Goal: Task Accomplishment & Management: Complete application form

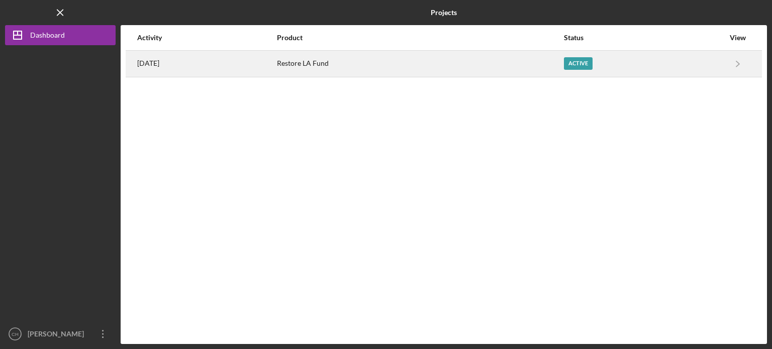
click at [659, 67] on div "Active" at bounding box center [644, 63] width 160 height 25
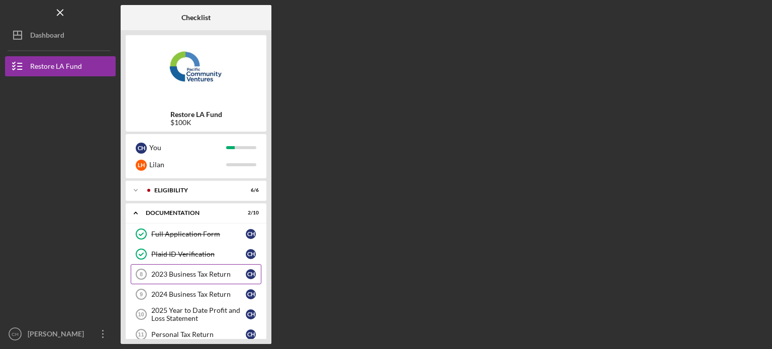
click at [220, 280] on link "2023 Business Tax Return 8 2023 Business Tax Return C H" at bounding box center [196, 274] width 131 height 20
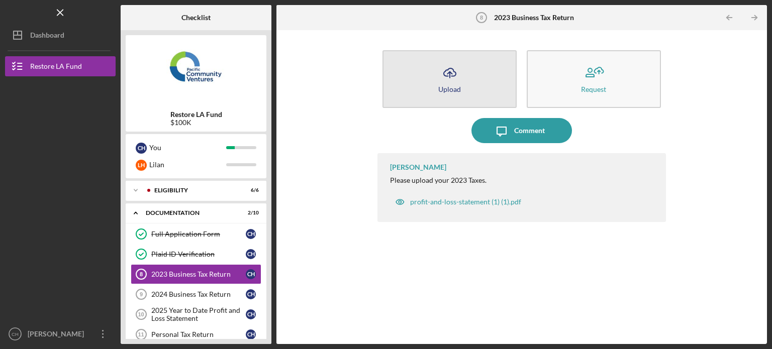
click at [490, 73] on button "Icon/Upload Upload" at bounding box center [449, 79] width 134 height 58
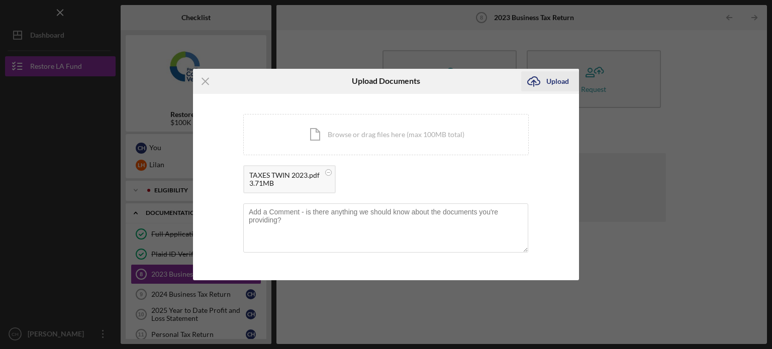
click at [562, 80] on div "Upload" at bounding box center [557, 81] width 23 height 20
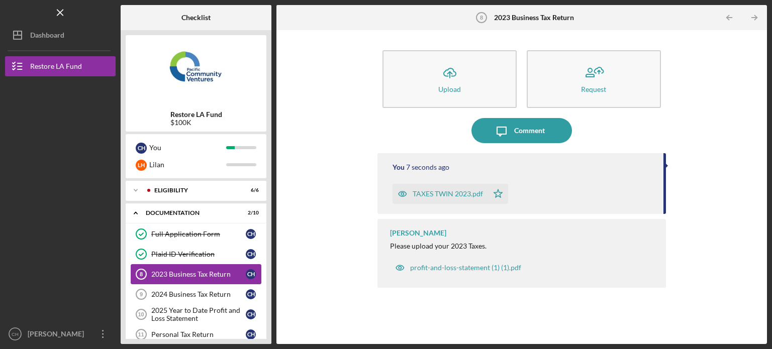
click at [217, 274] on div "2023 Business Tax Return" at bounding box center [198, 274] width 94 height 8
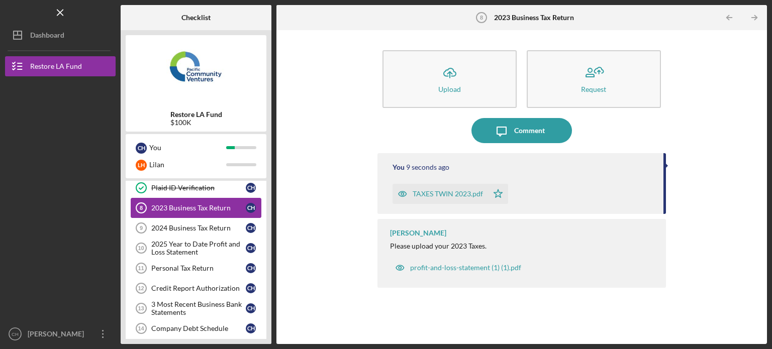
scroll to position [80, 0]
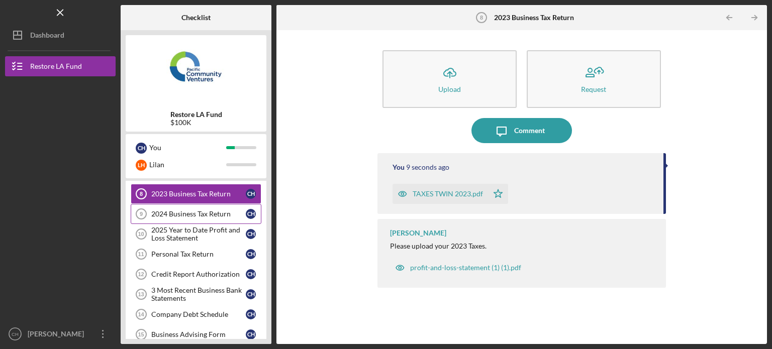
click at [214, 219] on link "2024 Business Tax Return 9 2024 Business Tax Return C H" at bounding box center [196, 214] width 131 height 20
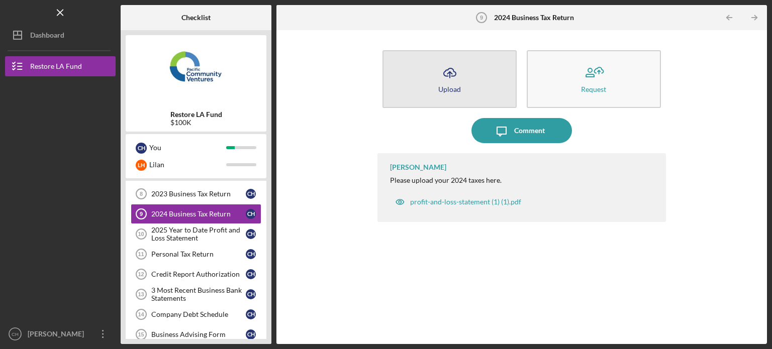
click at [462, 90] on button "Icon/Upload Upload" at bounding box center [449, 79] width 134 height 58
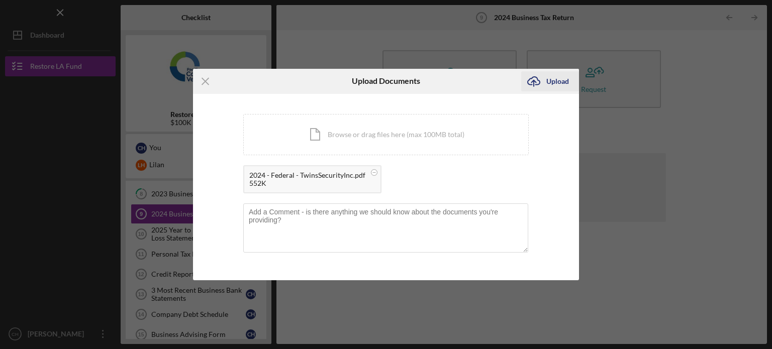
click at [554, 83] on div "Upload" at bounding box center [557, 81] width 23 height 20
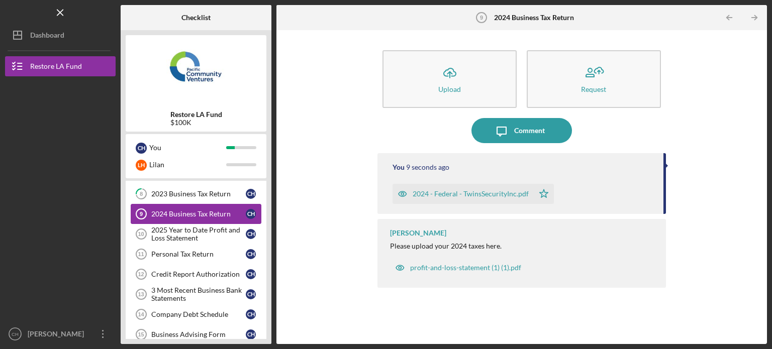
click at [206, 206] on link "2024 Business Tax Return 9 2024 Business Tax Return C H" at bounding box center [196, 214] width 131 height 20
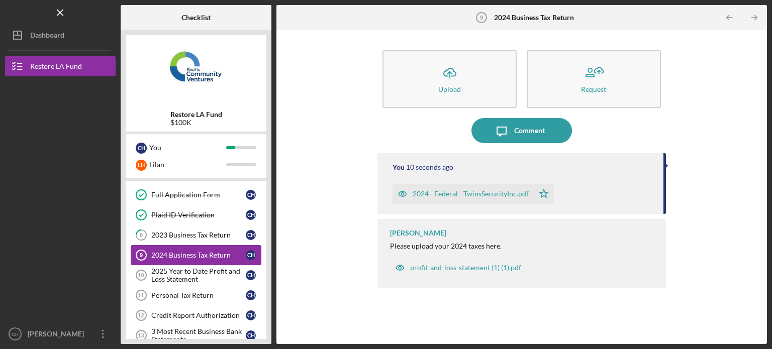
scroll to position [20, 0]
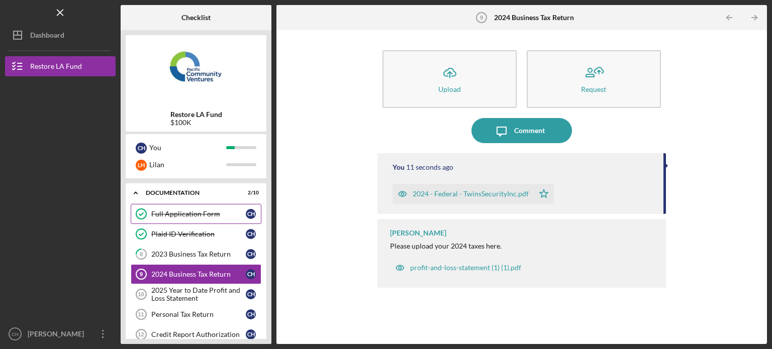
click at [213, 215] on div "Full Application Form" at bounding box center [198, 214] width 94 height 8
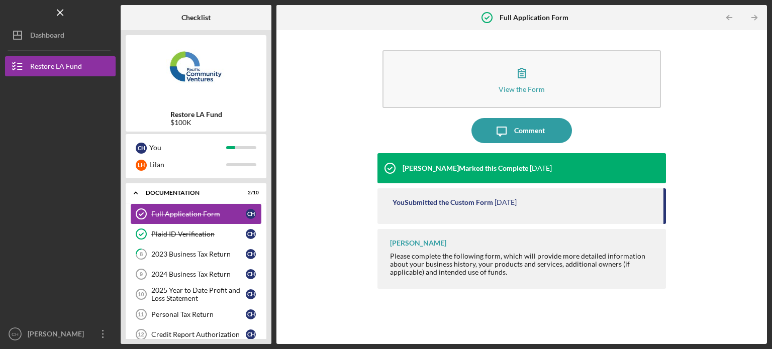
click at [213, 215] on div "Full Application Form" at bounding box center [198, 214] width 94 height 8
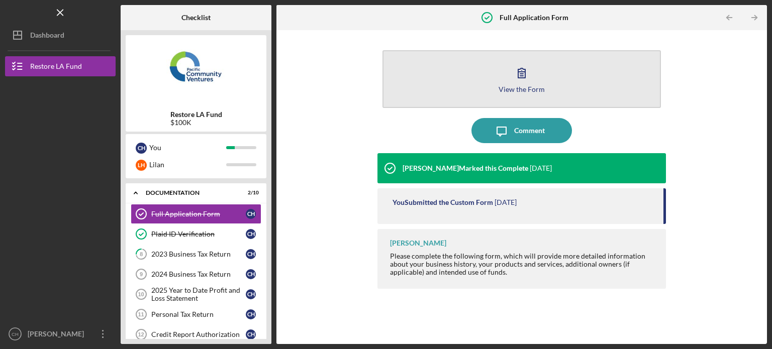
click at [544, 71] on button "View the Form Form" at bounding box center [521, 79] width 278 height 58
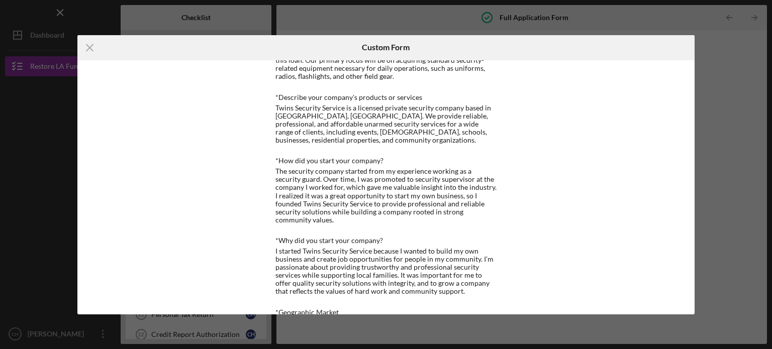
scroll to position [399, 0]
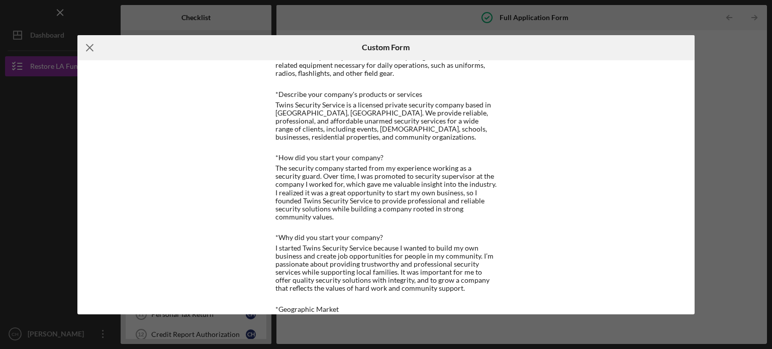
click at [82, 48] on icon "Icon/Menu Close" at bounding box center [89, 47] width 25 height 25
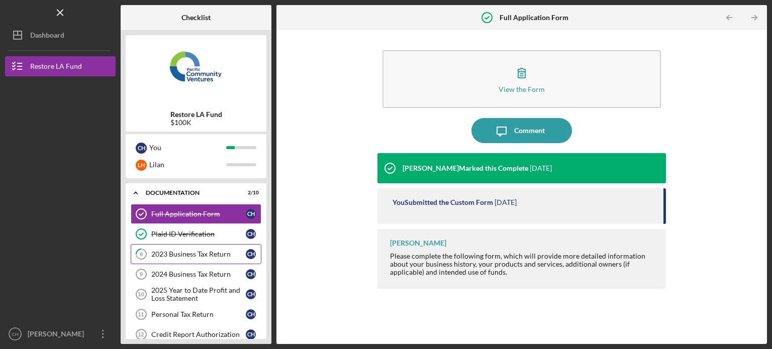
click at [207, 251] on div "2023 Business Tax Return" at bounding box center [198, 254] width 94 height 8
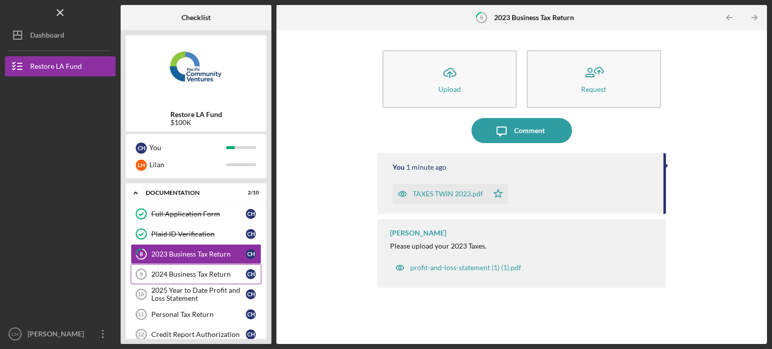
click at [211, 275] on div "2024 Business Tax Return" at bounding box center [198, 274] width 94 height 8
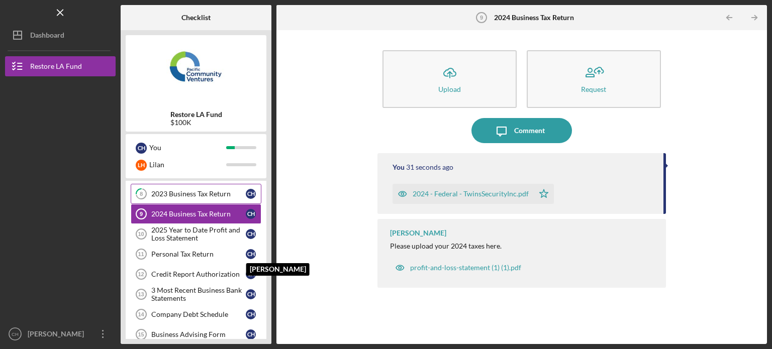
scroll to position [100, 0]
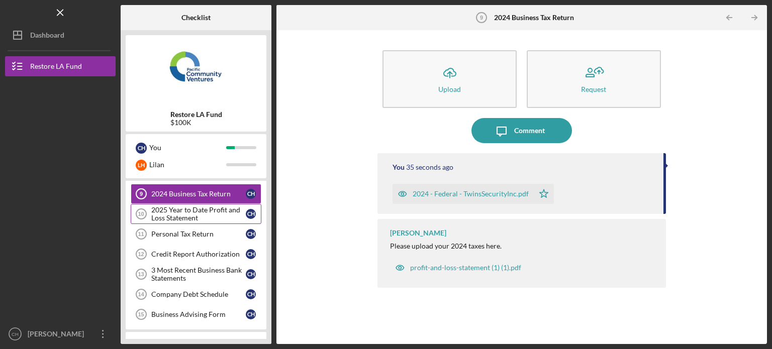
click at [225, 218] on div "2025 Year to Date Profit and Loss Statement" at bounding box center [198, 214] width 94 height 16
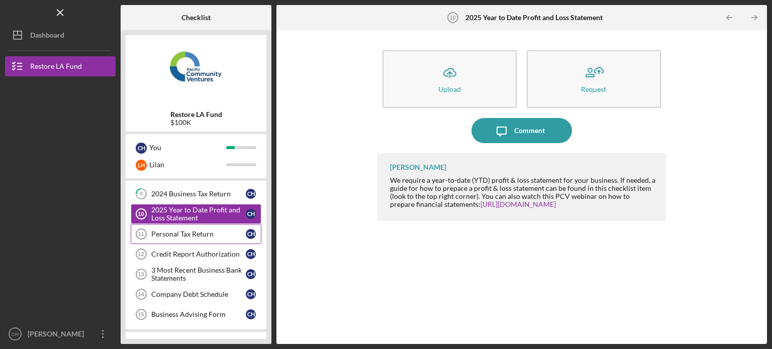
click at [219, 235] on div "Personal Tax Return" at bounding box center [198, 234] width 94 height 8
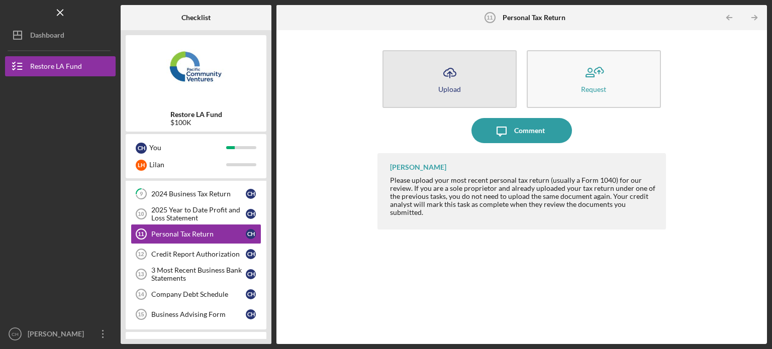
click at [422, 88] on button "Icon/Upload Upload" at bounding box center [449, 79] width 134 height 58
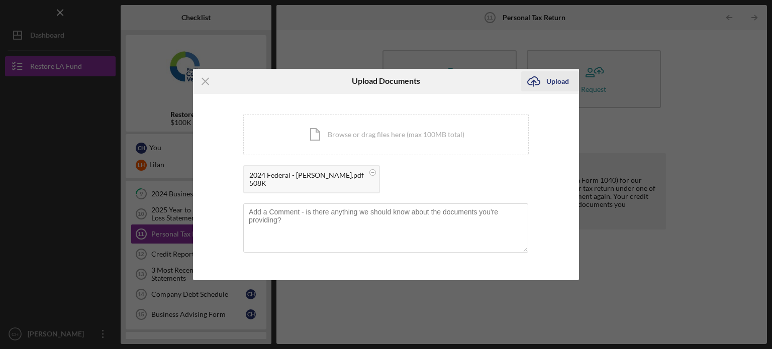
click at [551, 82] on div "Upload" at bounding box center [557, 81] width 23 height 20
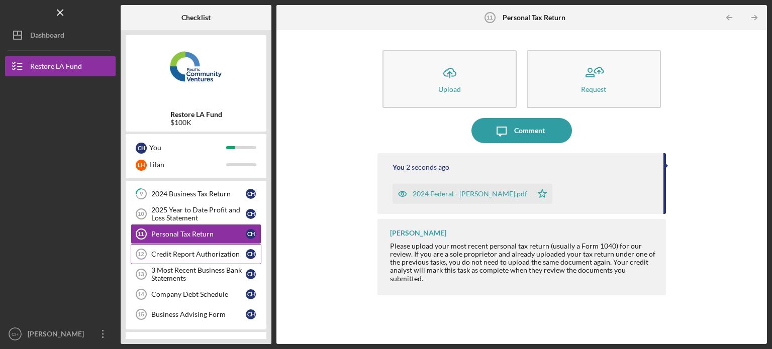
click at [222, 252] on div "Credit Report Authorization" at bounding box center [198, 254] width 94 height 8
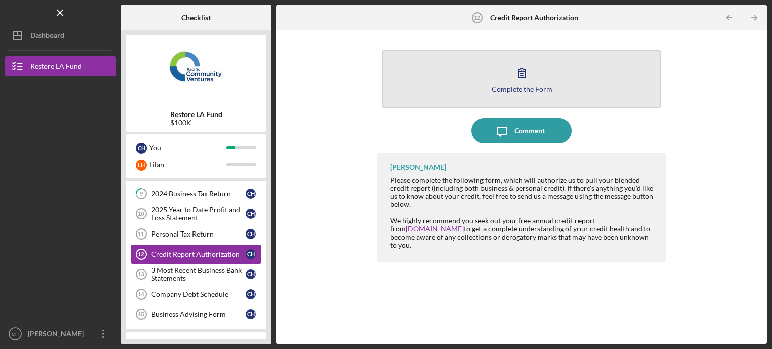
click at [520, 88] on div "Complete the Form" at bounding box center [521, 89] width 61 height 8
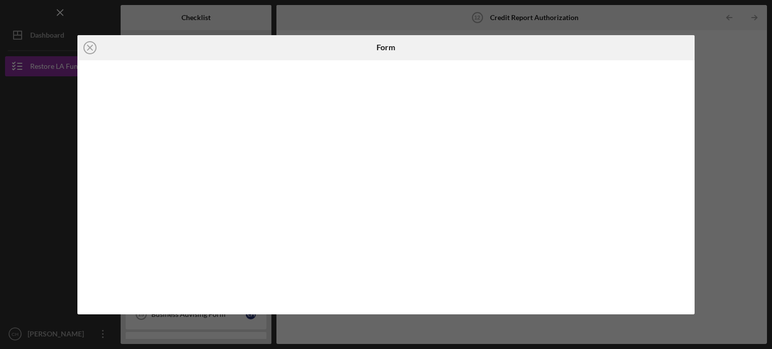
click at [685, 93] on iframe at bounding box center [386, 187] width 598 height 234
drag, startPoint x: 685, startPoint y: 185, endPoint x: 685, endPoint y: 202, distance: 17.6
click at [685, 202] on div at bounding box center [385, 187] width 617 height 254
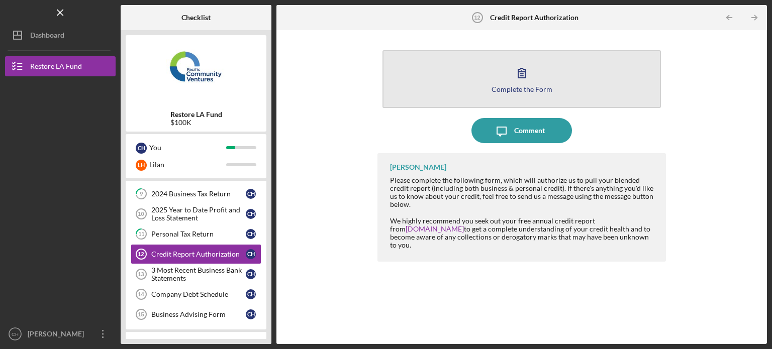
click at [530, 95] on button "Complete the Form Form" at bounding box center [521, 79] width 278 height 58
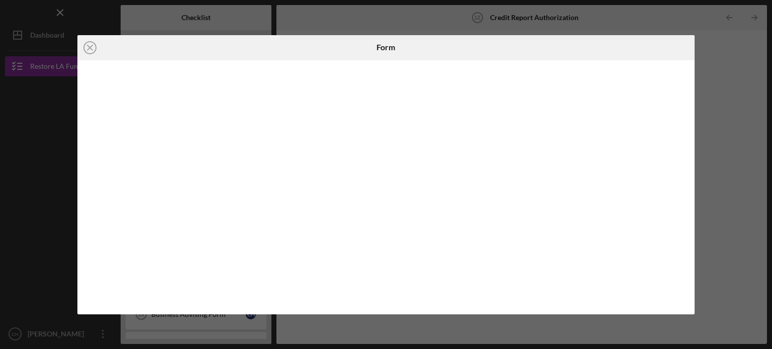
click at [664, 31] on div "Icon/Close Form" at bounding box center [386, 174] width 772 height 349
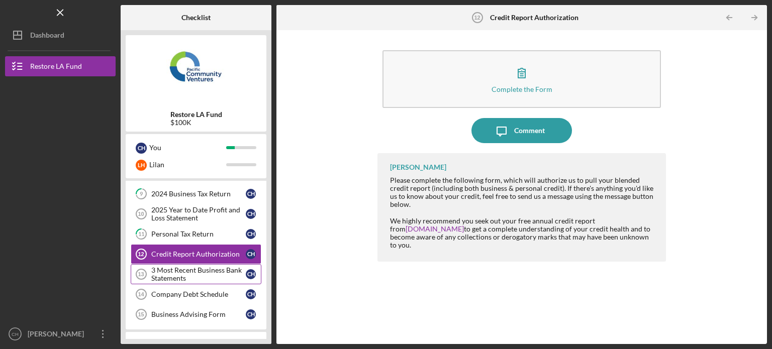
click at [228, 275] on div "3 Most Recent Business Bank Statements" at bounding box center [198, 274] width 94 height 16
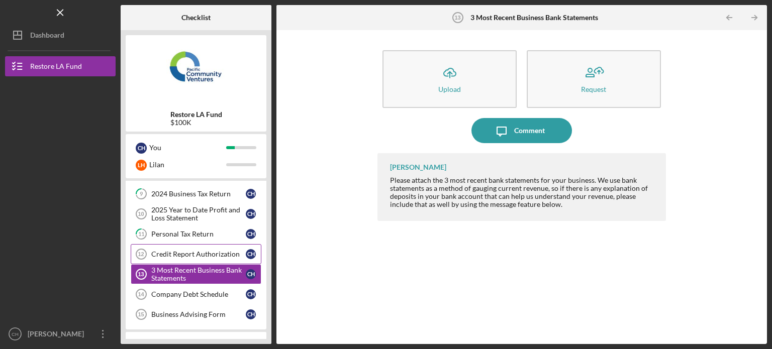
click at [227, 250] on div "Credit Report Authorization" at bounding box center [198, 254] width 94 height 8
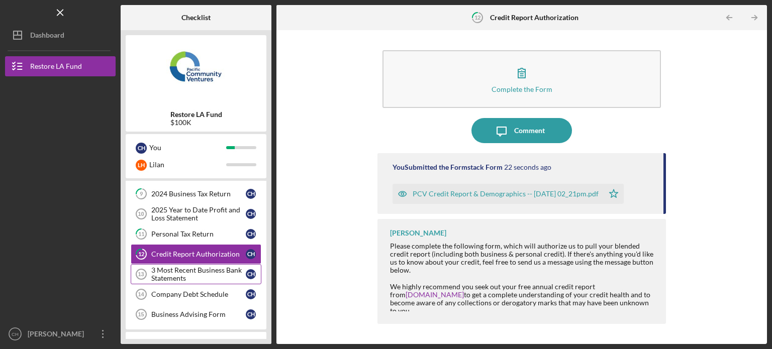
click at [203, 275] on div "3 Most Recent Business Bank Statements" at bounding box center [198, 274] width 94 height 16
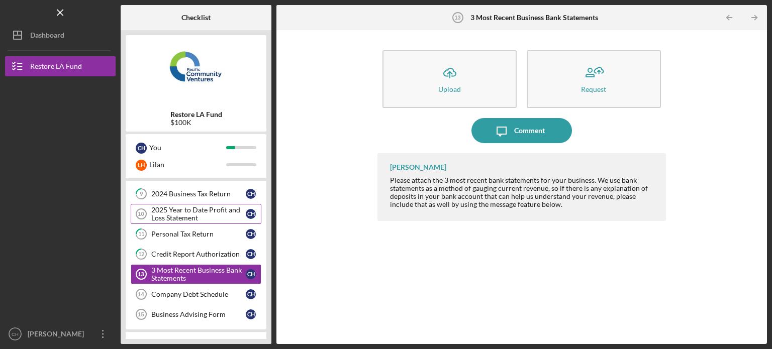
click at [221, 211] on div "2025 Year to Date Profit and Loss Statement" at bounding box center [198, 214] width 94 height 16
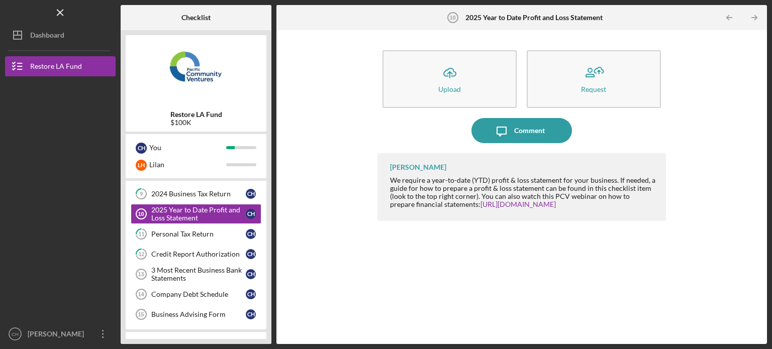
click at [131, 204] on link "2025 Year to Date Profit and Loss Statement 10 2025 Year to Date Profit and Los…" at bounding box center [196, 214] width 131 height 20
click at [219, 273] on div "3 Most Recent Business Bank Statements" at bounding box center [198, 274] width 94 height 16
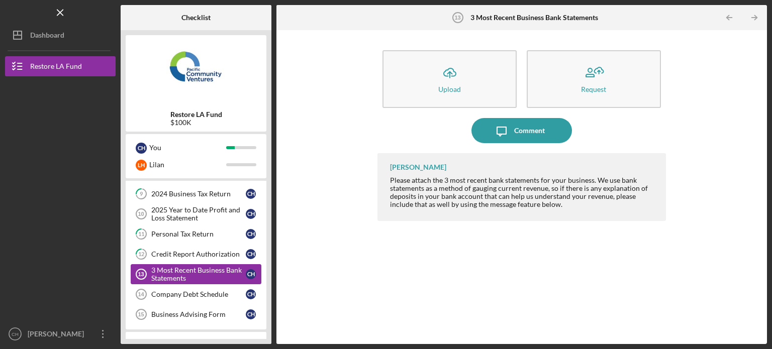
click at [217, 270] on div "3 Most Recent Business Bank Statements" at bounding box center [198, 274] width 94 height 16
click at [224, 290] on div "Company Debt Schedule" at bounding box center [198, 294] width 94 height 8
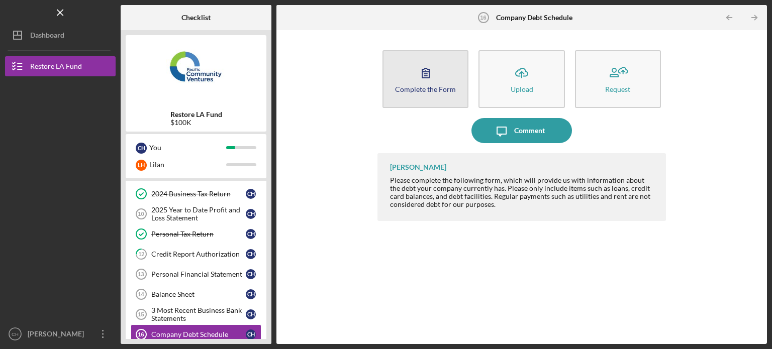
click at [454, 82] on button "Complete the Form Form" at bounding box center [425, 79] width 86 height 58
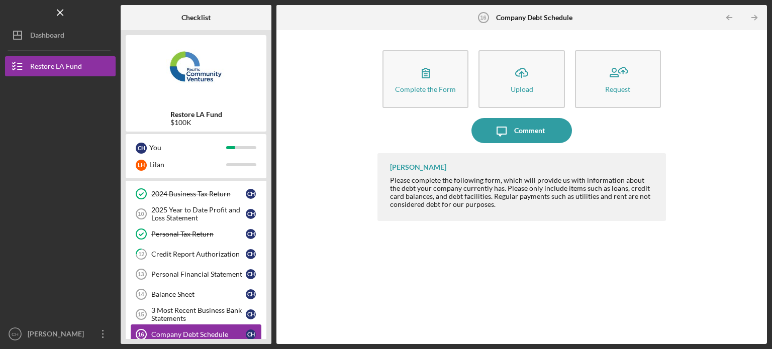
click at [197, 327] on link "Company Debt Schedule 16 Company Debt Schedule C H" at bounding box center [196, 335] width 131 height 20
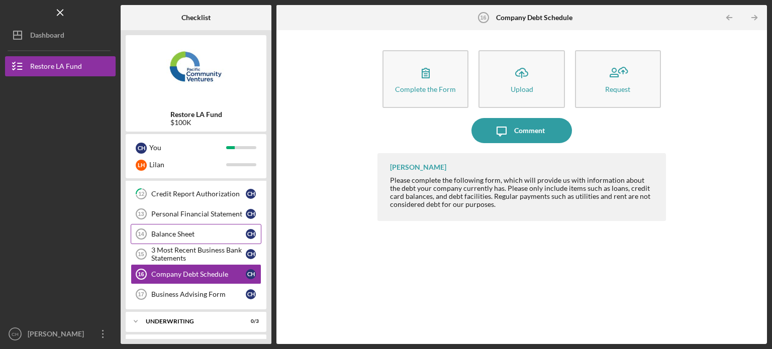
scroll to position [179, 0]
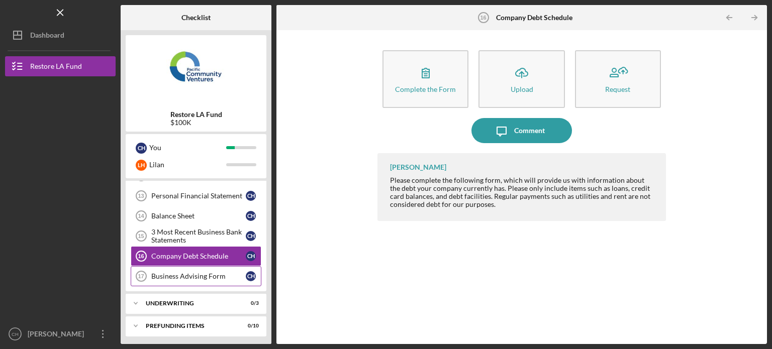
click at [203, 277] on div "Business Advising Form" at bounding box center [198, 276] width 94 height 8
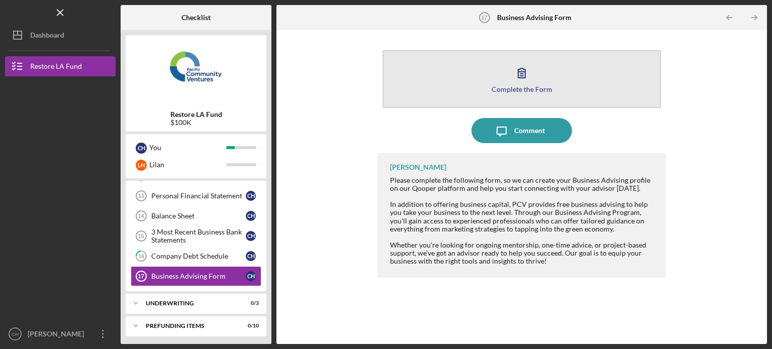
click at [541, 81] on button "Complete the Form Form" at bounding box center [521, 79] width 278 height 58
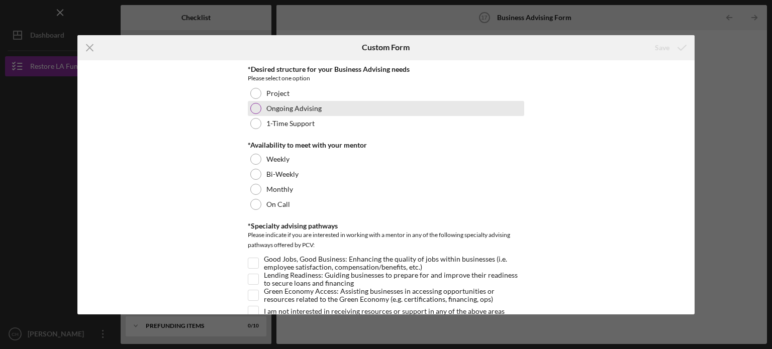
click at [299, 112] on label "Ongoing Advising" at bounding box center [293, 108] width 55 height 8
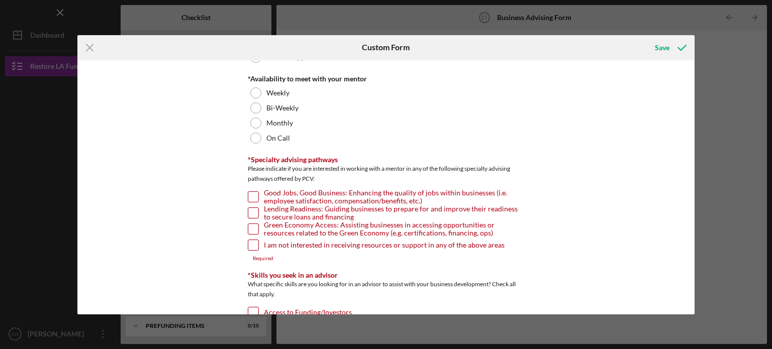
scroll to position [68, 0]
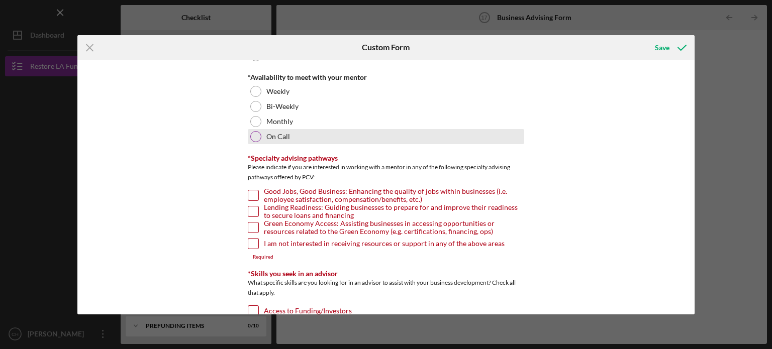
click at [299, 131] on div "On Call" at bounding box center [386, 136] width 276 height 15
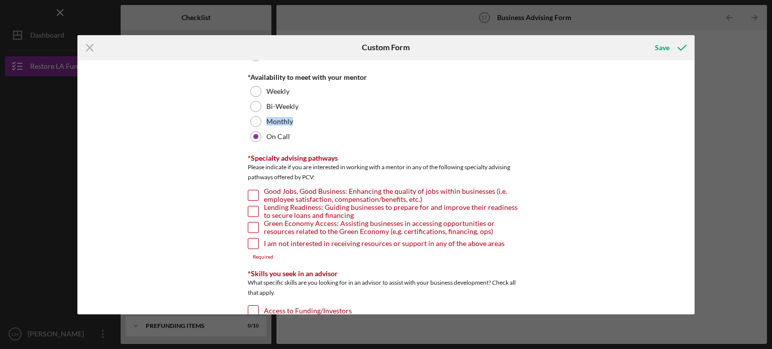
drag, startPoint x: 695, startPoint y: 100, endPoint x: 694, endPoint y: 115, distance: 14.6
click at [694, 115] on div "Icon/Menu Close Custom Form Save *Desired structure for your Business Advising …" at bounding box center [386, 174] width 772 height 349
click at [631, 123] on div "*Desired structure for your Business Advising needs Please select one option Pr…" at bounding box center [385, 187] width 617 height 254
click at [252, 195] on input "Good Jobs, Good Business: Enhancing the quality of jobs within businesses (i.e.…" at bounding box center [253, 195] width 10 height 10
checkbox input "true"
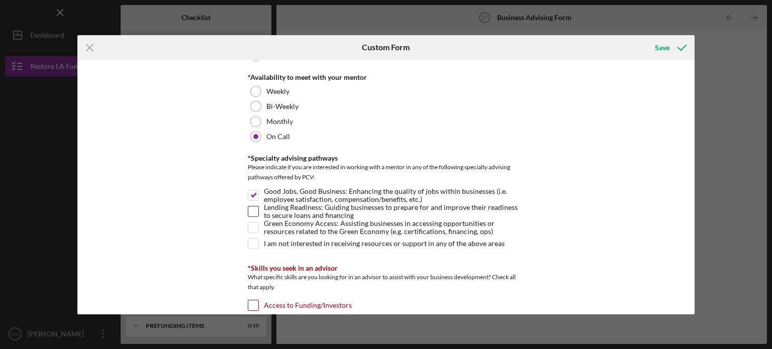
click at [250, 209] on input "Lending Readiness: Guiding businesses to prepare for and improve their readines…" at bounding box center [253, 211] width 10 height 10
checkbox input "true"
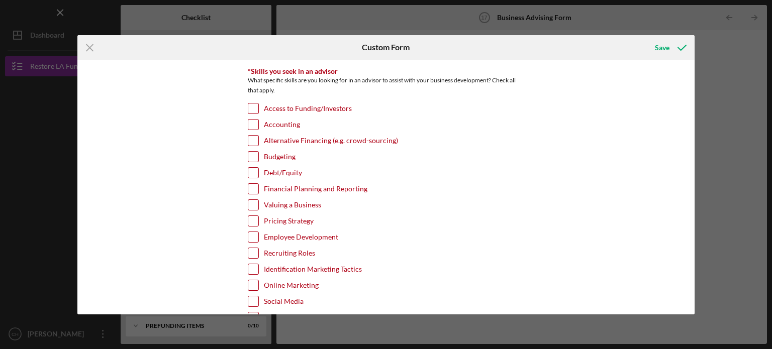
scroll to position [267, 0]
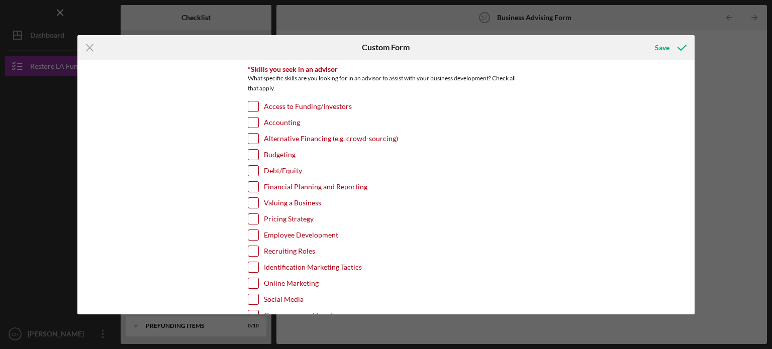
click at [256, 102] on input "Access to Funding/Investors" at bounding box center [253, 106] width 10 height 10
checkbox input "true"
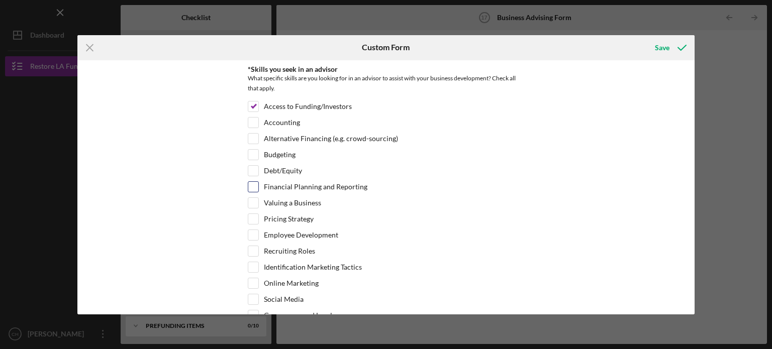
click at [254, 182] on input "Financial Planning and Reporting" at bounding box center [253, 187] width 10 height 10
checkbox input "true"
drag, startPoint x: 691, startPoint y: 140, endPoint x: 689, endPoint y: 165, distance: 24.7
click at [689, 165] on div "*Desired structure for your Business Advising needs Please select one option Pr…" at bounding box center [385, 187] width 617 height 254
click at [283, 216] on label "Pricing Strategy" at bounding box center [289, 219] width 50 height 10
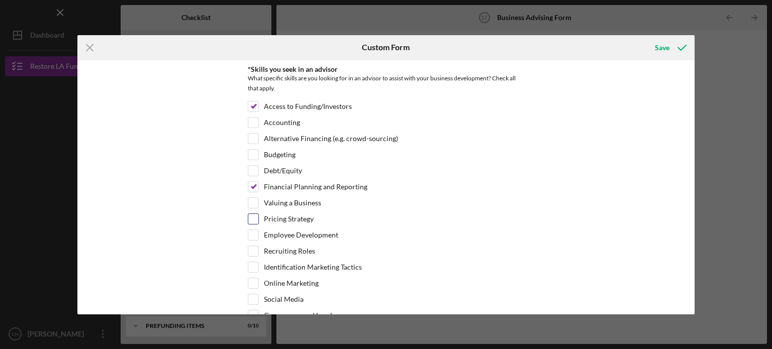
click at [258, 216] on input "Pricing Strategy" at bounding box center [253, 219] width 10 height 10
checkbox input "true"
click at [285, 231] on label "Employee Development" at bounding box center [301, 235] width 74 height 10
click at [258, 231] on input "Employee Development" at bounding box center [253, 235] width 10 height 10
checkbox input "true"
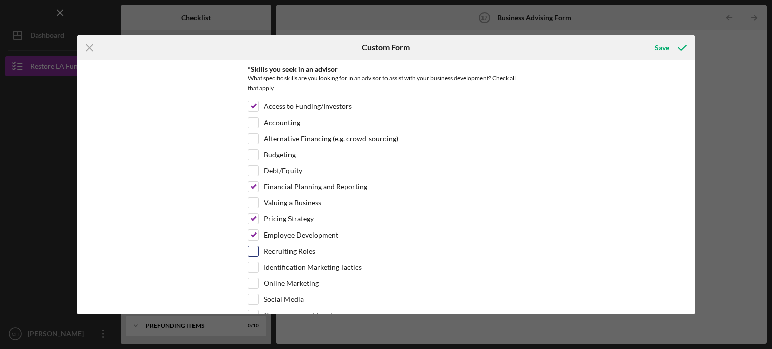
click at [289, 247] on label "Recruiting Roles" at bounding box center [289, 251] width 51 height 10
click at [258, 247] on input "Recruiting Roles" at bounding box center [253, 251] width 10 height 10
checkbox input "true"
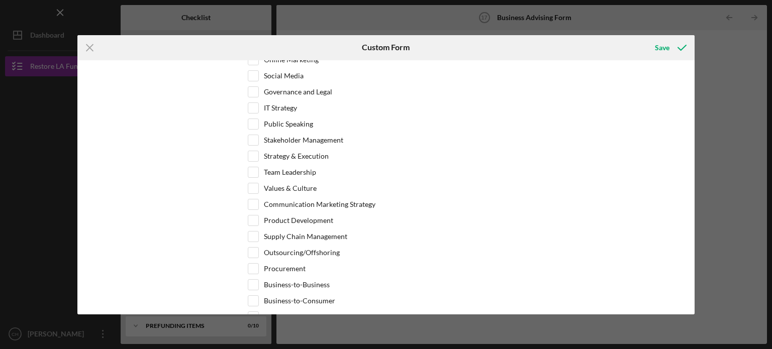
scroll to position [492, 0]
click at [282, 70] on label "Social Media" at bounding box center [284, 74] width 40 height 10
click at [258, 70] on input "Social Media" at bounding box center [253, 74] width 10 height 10
checkbox input "true"
click at [266, 198] on label "Communication Marketing Strategy" at bounding box center [320, 203] width 112 height 10
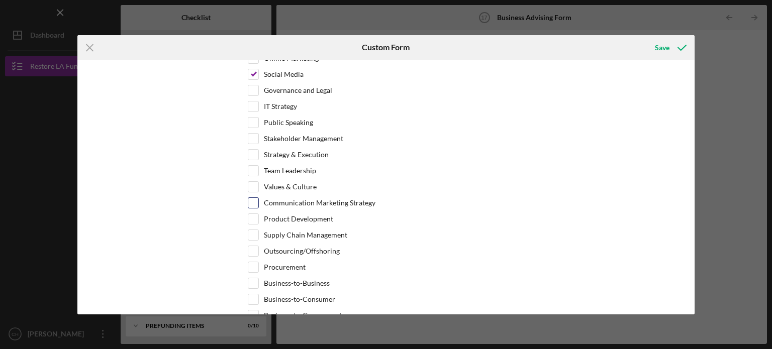
click at [258, 198] on input "Communication Marketing Strategy" at bounding box center [253, 203] width 10 height 10
checkbox input "true"
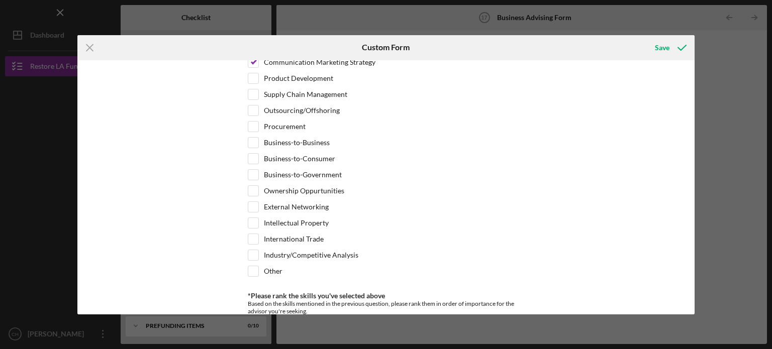
scroll to position [634, 0]
click at [298, 136] on label "Business-to-Business" at bounding box center [297, 141] width 66 height 10
click at [258, 136] on input "Business-to-Business" at bounding box center [253, 141] width 10 height 10
checkbox input "true"
click at [251, 249] on input "Industry/Competitive Analysis" at bounding box center [253, 254] width 10 height 10
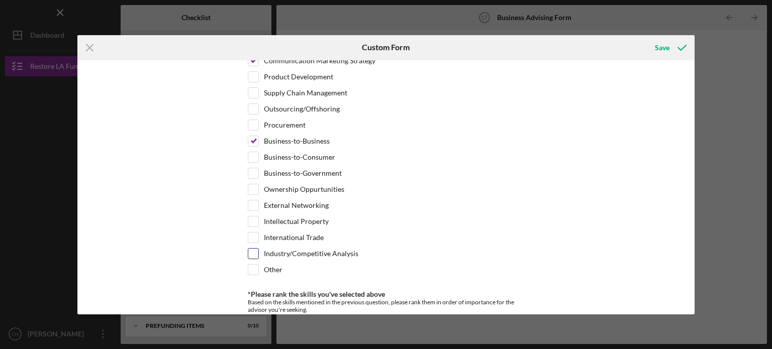
checkbox input "true"
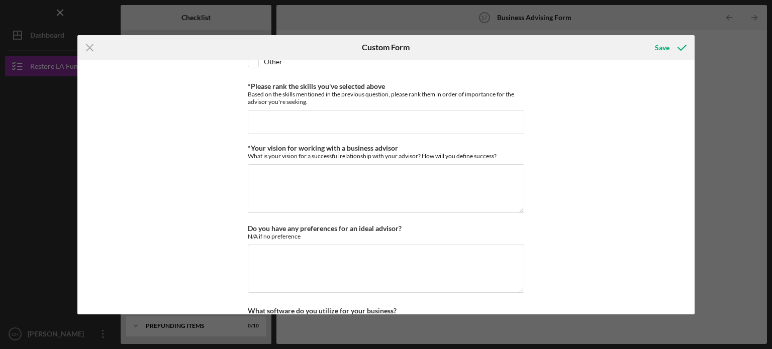
scroll to position [844, 0]
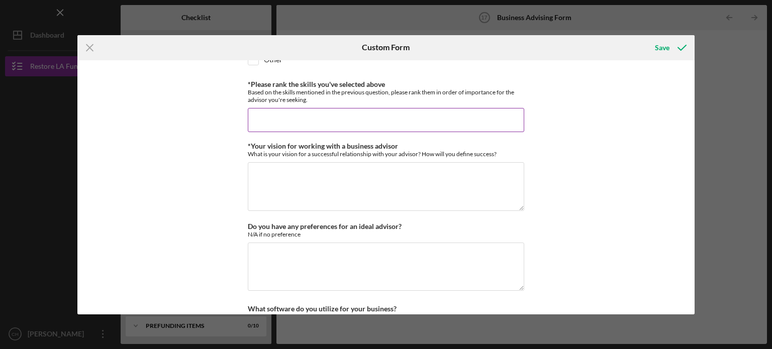
click at [352, 99] on div "*Please rank the skills you've selected above Based on the skills mentioned in …" at bounding box center [386, 106] width 276 height 52
click at [352, 108] on input "*Please rank the skills you've selected above" at bounding box center [386, 120] width 276 height 24
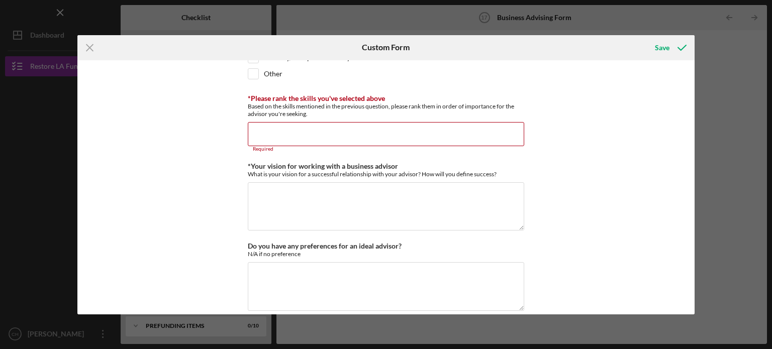
scroll to position [836, 0]
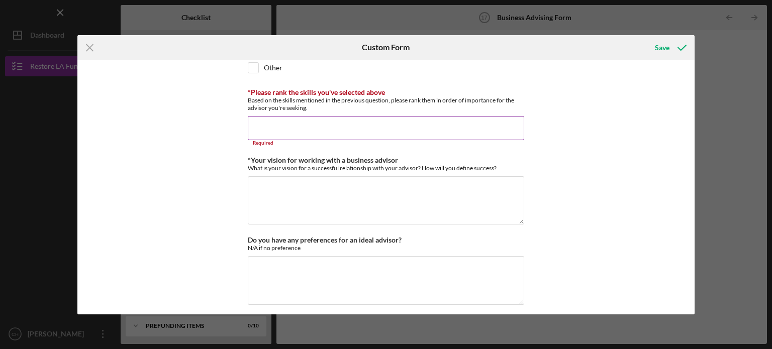
click at [478, 116] on input "*Please rank the skills you've selected above" at bounding box center [386, 128] width 276 height 24
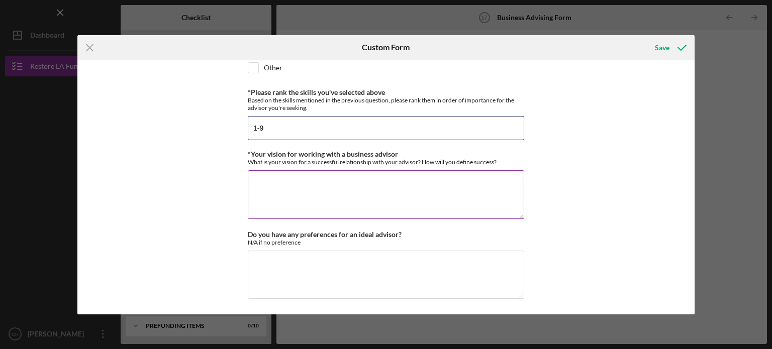
type input "1-9"
click at [443, 190] on textarea "*Your vision for working with a business advisor" at bounding box center [386, 194] width 276 height 48
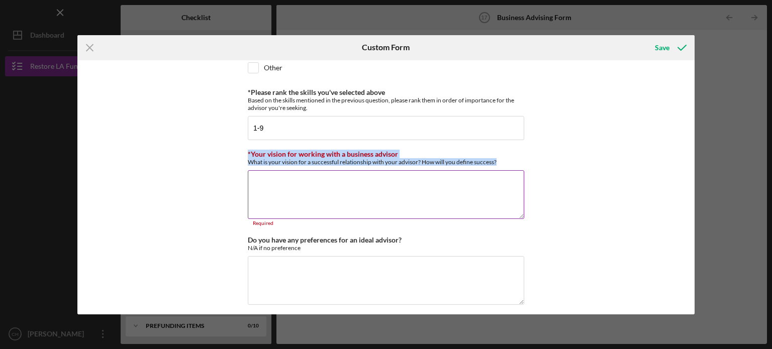
drag, startPoint x: 502, startPoint y: 154, endPoint x: 389, endPoint y: 171, distance: 114.3
click at [389, 171] on div "*Your vision for working with a business advisor What is your vision for a succ…" at bounding box center [386, 188] width 276 height 76
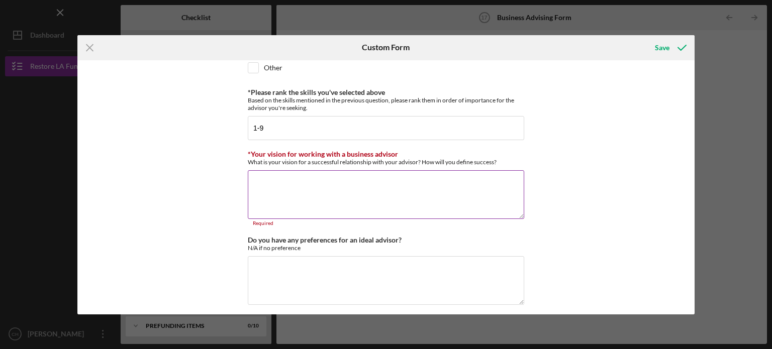
click at [427, 188] on textarea "*Your vision for working with a business advisor" at bounding box center [386, 194] width 276 height 48
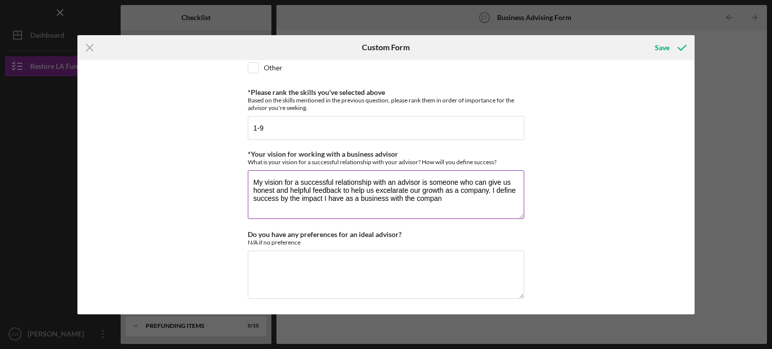
click at [298, 191] on textarea "My vision for a successful relationship with an advisor is someone who can give…" at bounding box center [386, 194] width 276 height 48
click at [484, 194] on textarea "My vision for a successful relationship with an advisor is someone who can give…" at bounding box center [386, 194] width 276 height 48
click at [416, 194] on textarea "My vision for a successful relationship with an advisor is someone who can give…" at bounding box center [386, 194] width 276 height 48
click at [483, 196] on textarea "My vision for a successful relationship with an advisor is someone who can give…" at bounding box center [386, 194] width 276 height 48
click at [496, 192] on textarea "My vision for a successful relationship with an advisor is someone who can give…" at bounding box center [386, 194] width 276 height 48
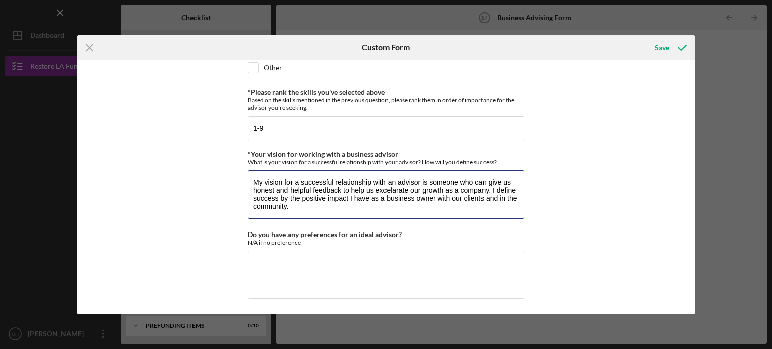
type textarea "My vision for a successful relationship with an advisor is someone who can give…"
click at [562, 194] on div "*Desired structure for your Business Advising needs Please select one option Pr…" at bounding box center [385, 187] width 617 height 254
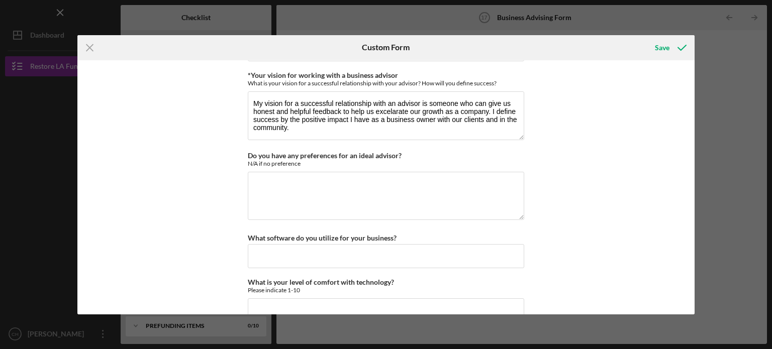
scroll to position [916, 0]
click at [378, 171] on textarea "Do you have any preferences for an ideal advisor?" at bounding box center [386, 194] width 276 height 48
type textarea "N/A"
click at [555, 214] on div "*Desired structure for your Business Advising needs Please select one option Pr…" at bounding box center [385, 187] width 617 height 254
drag, startPoint x: 691, startPoint y: 277, endPoint x: 690, endPoint y: 291, distance: 14.1
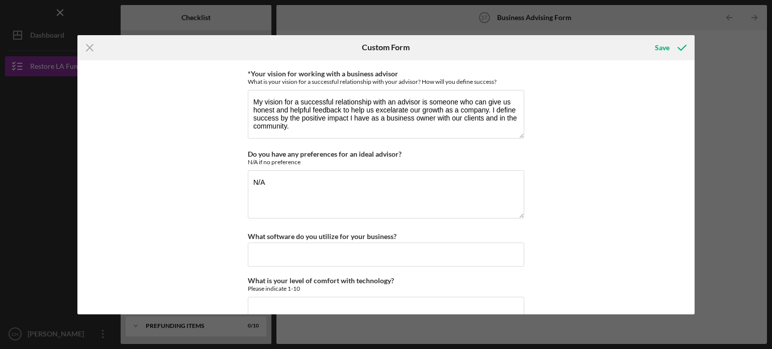
click at [690, 291] on div "*Desired structure for your Business Advising needs Please select one option Pr…" at bounding box center [385, 187] width 617 height 254
click at [432, 246] on input "What software do you utilize for your business?" at bounding box center [386, 255] width 276 height 24
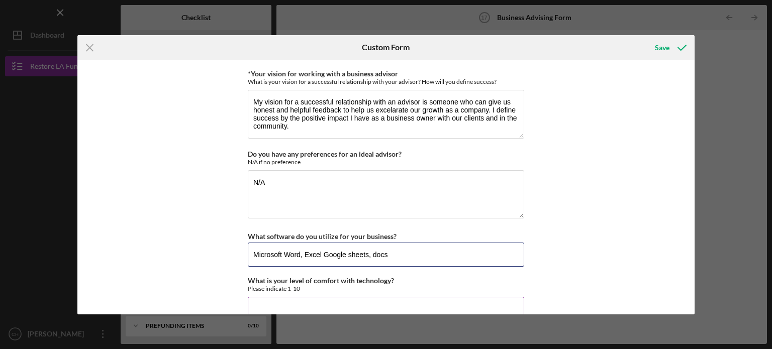
type input "Microsoft Word, Excel Google sheets, docs"
click at [307, 297] on input "What is your level of comfort with technology?" at bounding box center [386, 309] width 276 height 24
type input "5"
drag, startPoint x: 691, startPoint y: 265, endPoint x: 694, endPoint y: 297, distance: 32.3
click at [694, 297] on div "Icon/Menu Close Custom Form Save *Desired structure for your Business Advising …" at bounding box center [386, 174] width 772 height 349
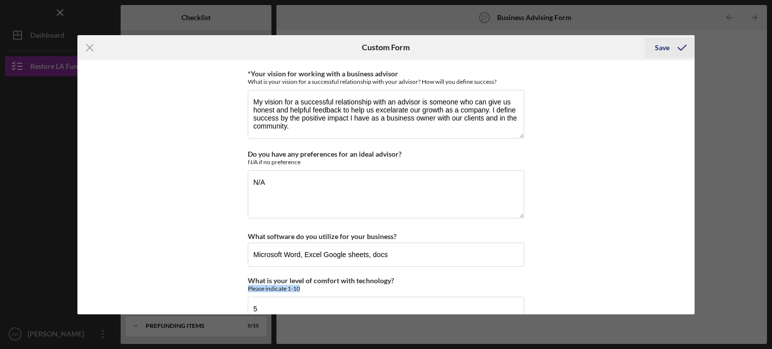
click at [670, 43] on icon "submit" at bounding box center [681, 47] width 25 height 25
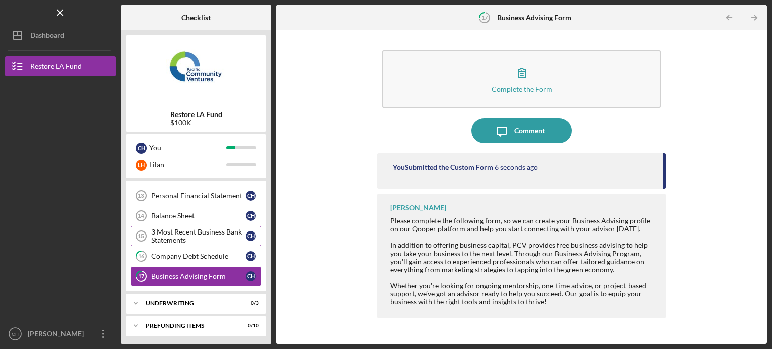
click at [202, 228] on div "3 Most Recent Business Bank Statements" at bounding box center [198, 236] width 94 height 16
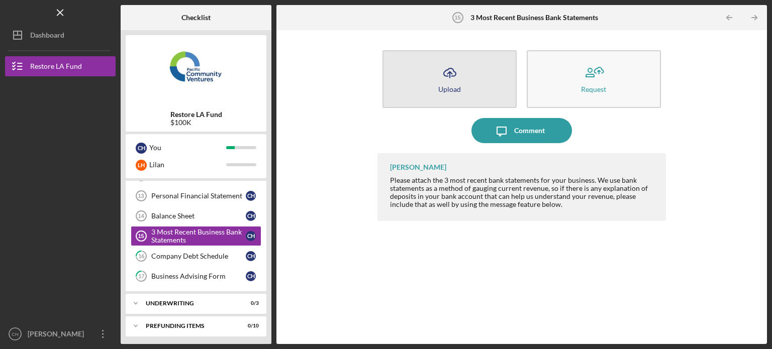
click at [460, 82] on icon "Icon/Upload" at bounding box center [449, 72] width 25 height 25
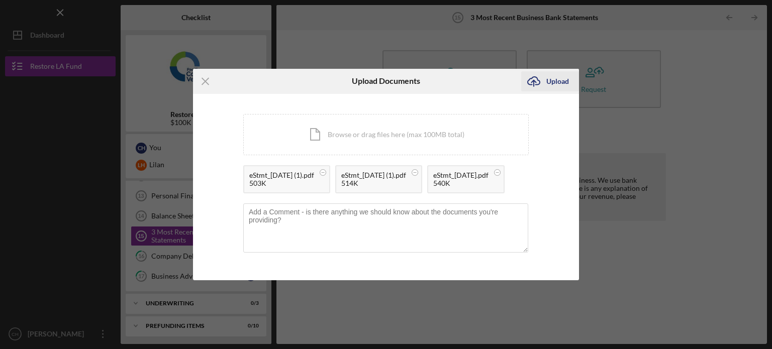
click at [559, 71] on div "Upload" at bounding box center [557, 81] width 23 height 20
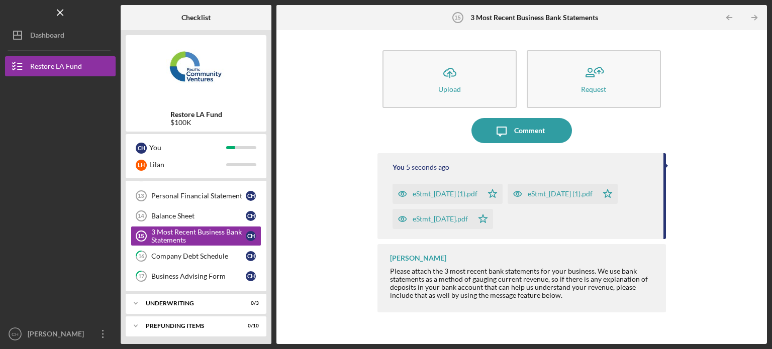
click at [271, 200] on div "Checklist Restore LA Fund $100K C H You L H Lilan Icon/Expander Eligibility 6 /…" at bounding box center [444, 174] width 646 height 339
click at [266, 196] on div "Full Application Form Full Application Form C H Plaid ID Verification Plaid ID …" at bounding box center [196, 168] width 141 height 246
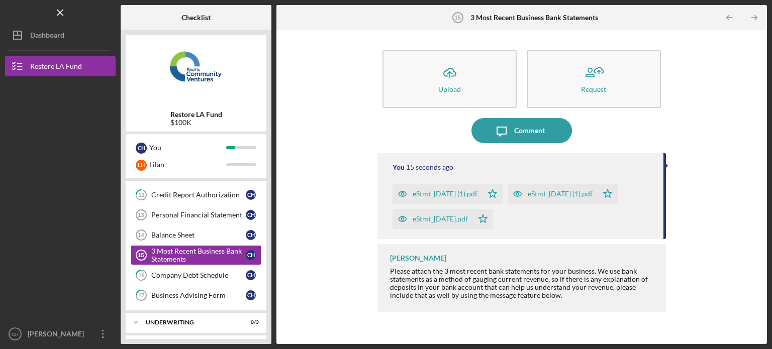
scroll to position [159, 0]
click at [199, 232] on div "Balance Sheet" at bounding box center [198, 236] width 94 height 8
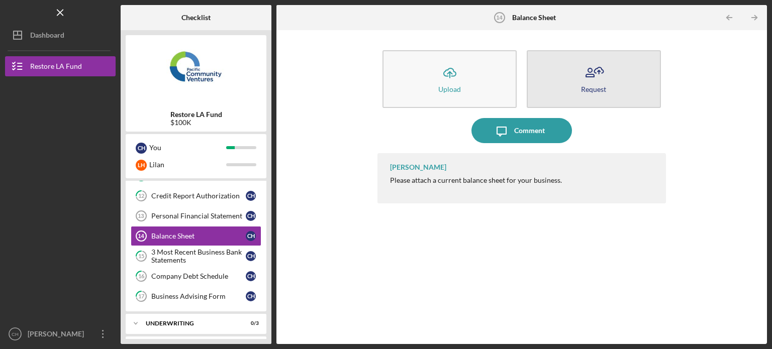
click at [569, 100] on button "Request" at bounding box center [594, 79] width 134 height 58
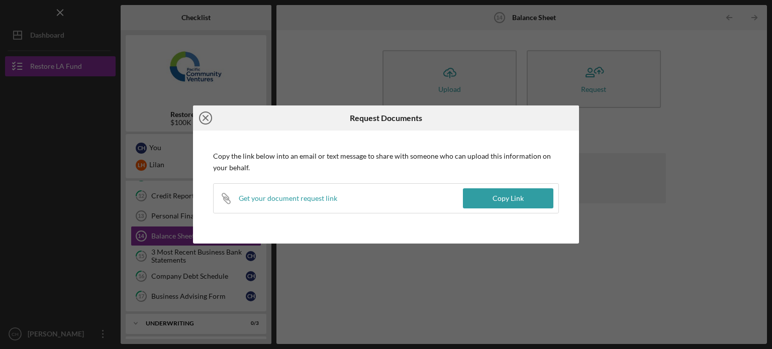
click at [205, 119] on icon "Icon/Close" at bounding box center [205, 118] width 25 height 25
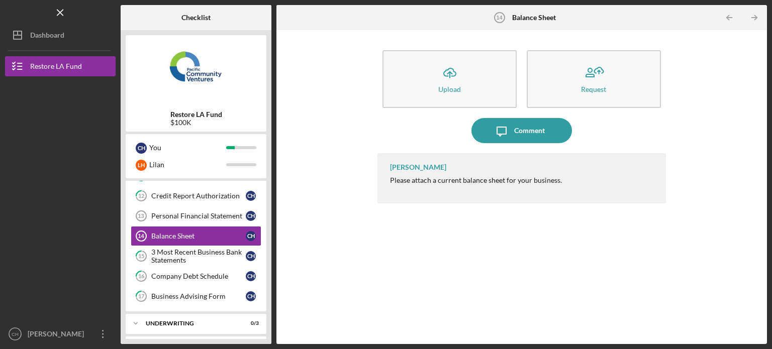
click at [267, 221] on div "Restore LA Fund $100K C H You L H Lilan Icon/Expander Eligibility 6 / 6 Icon/Ex…" at bounding box center [196, 187] width 151 height 314
click at [269, 200] on div "Restore LA Fund $100K C H You L H Lilan Icon/Expander Eligibility 6 / 6 Icon/Ex…" at bounding box center [196, 187] width 151 height 314
click at [263, 197] on div "Full Application Form Full Application Form C H Plaid ID Verification Plaid ID …" at bounding box center [196, 188] width 141 height 246
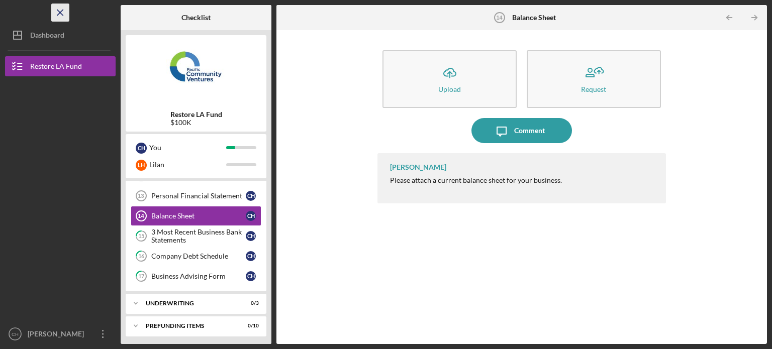
click at [59, 12] on line "button" at bounding box center [60, 13] width 6 height 6
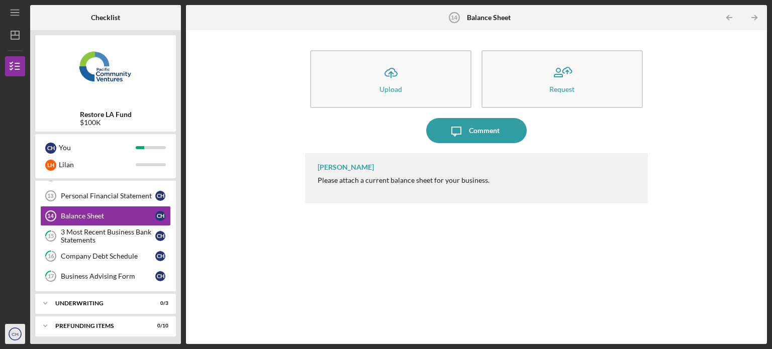
click at [16, 332] on text "CH" at bounding box center [15, 335] width 7 height 6
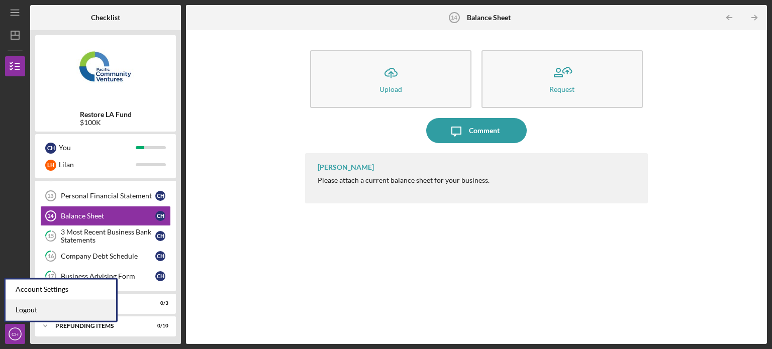
click at [56, 308] on link "Logout" at bounding box center [61, 310] width 111 height 21
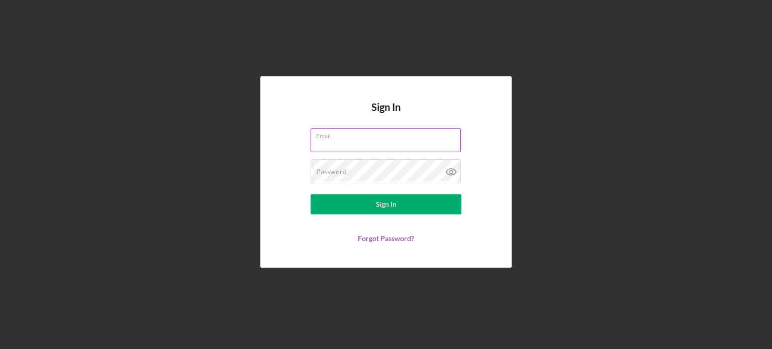
click at [385, 139] on div "Email" at bounding box center [385, 140] width 151 height 25
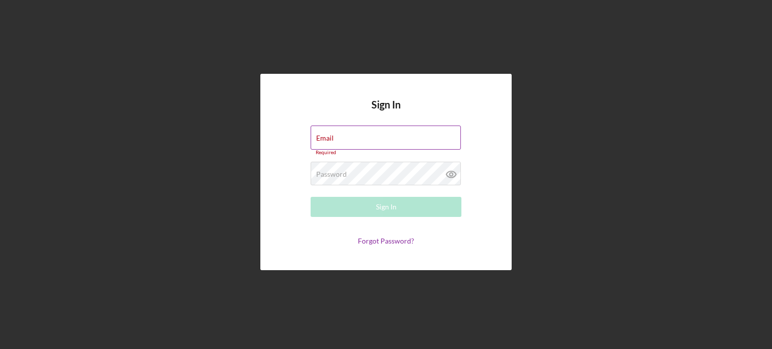
click at [351, 140] on input "Email" at bounding box center [385, 138] width 150 height 24
type input "[EMAIL_ADDRESS][DOMAIN_NAME]"
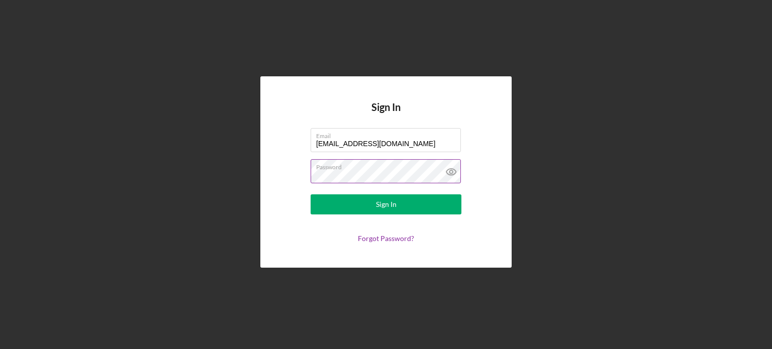
click at [310, 194] on button "Sign In" at bounding box center [385, 204] width 151 height 20
